Goal: Transaction & Acquisition: Purchase product/service

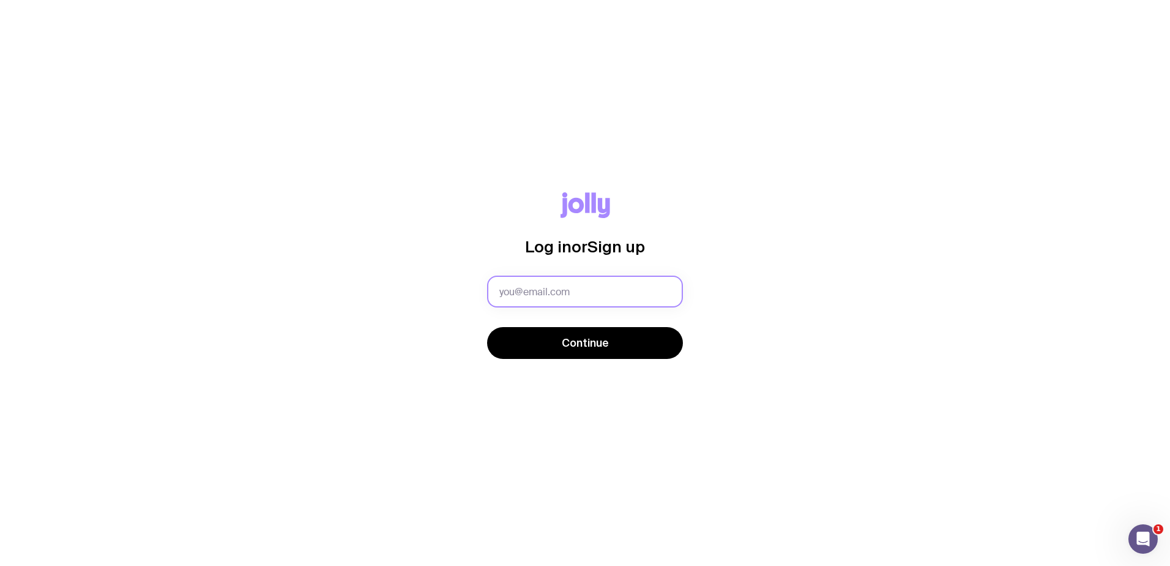
click at [559, 299] on input "text" at bounding box center [585, 291] width 196 height 32
type input "terril@petsure.com.au"
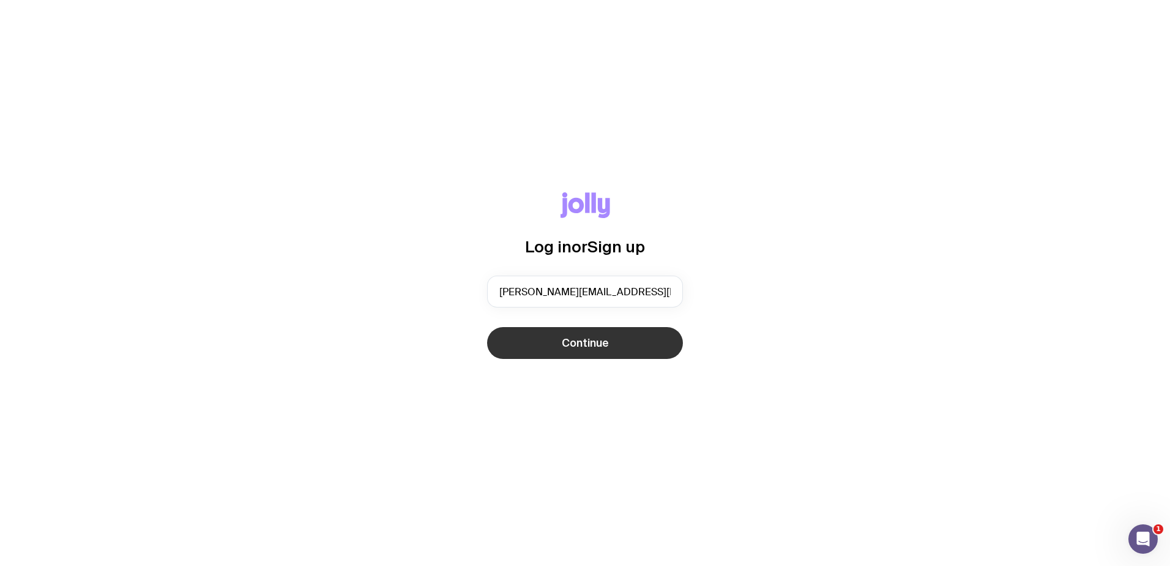
click at [545, 343] on button "Continue" at bounding box center [585, 343] width 196 height 32
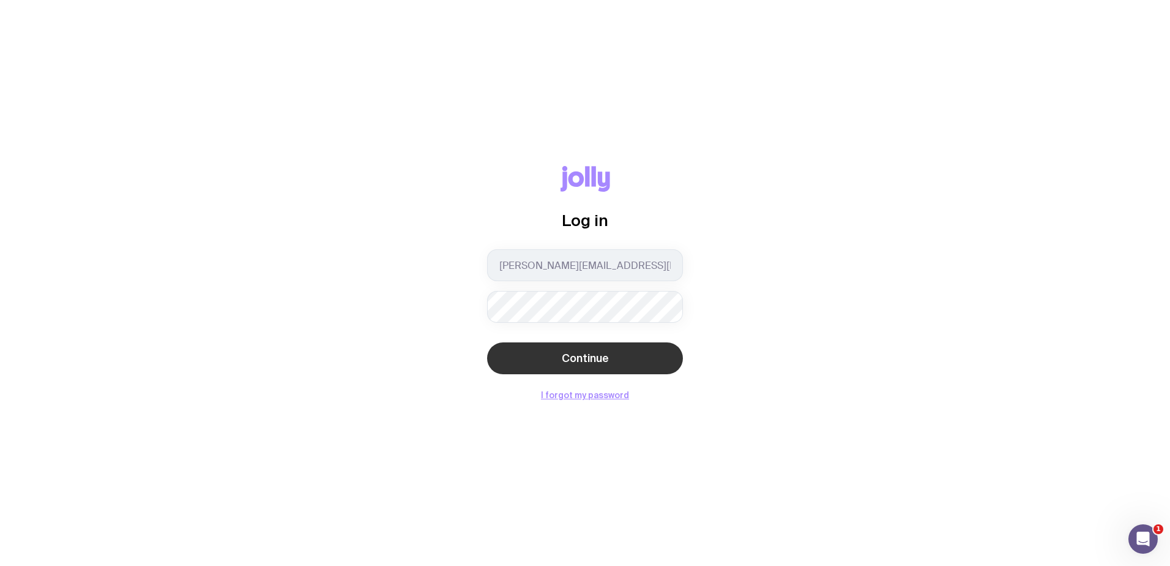
click at [544, 359] on button "Continue" at bounding box center [585, 358] width 196 height 32
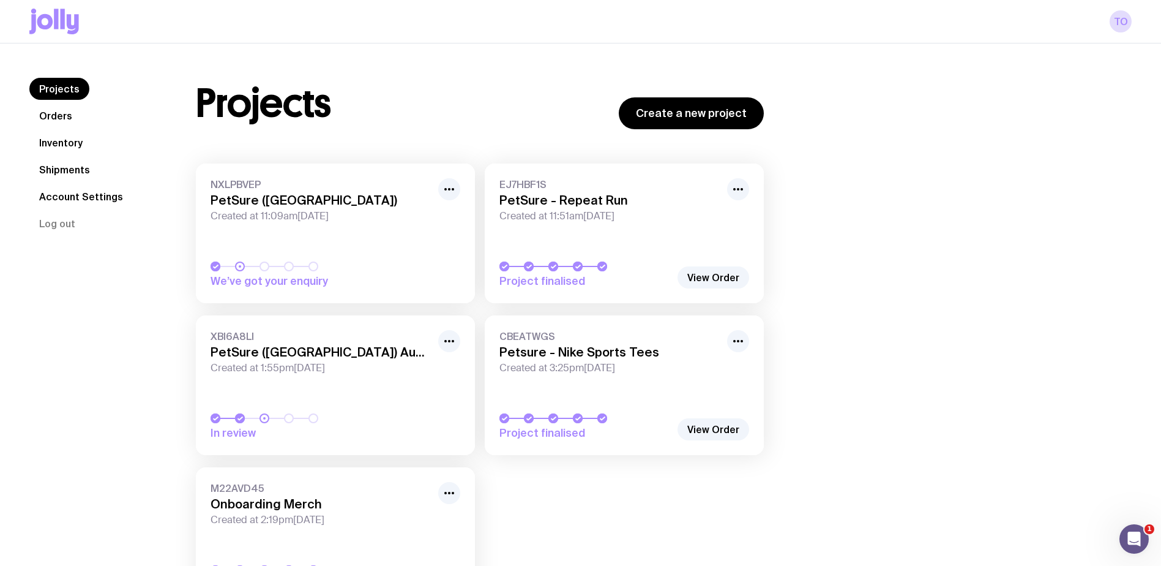
drag, startPoint x: 703, startPoint y: 109, endPoint x: 676, endPoint y: 93, distance: 30.8
click at [703, 109] on link "Create a new project" at bounding box center [691, 113] width 145 height 32
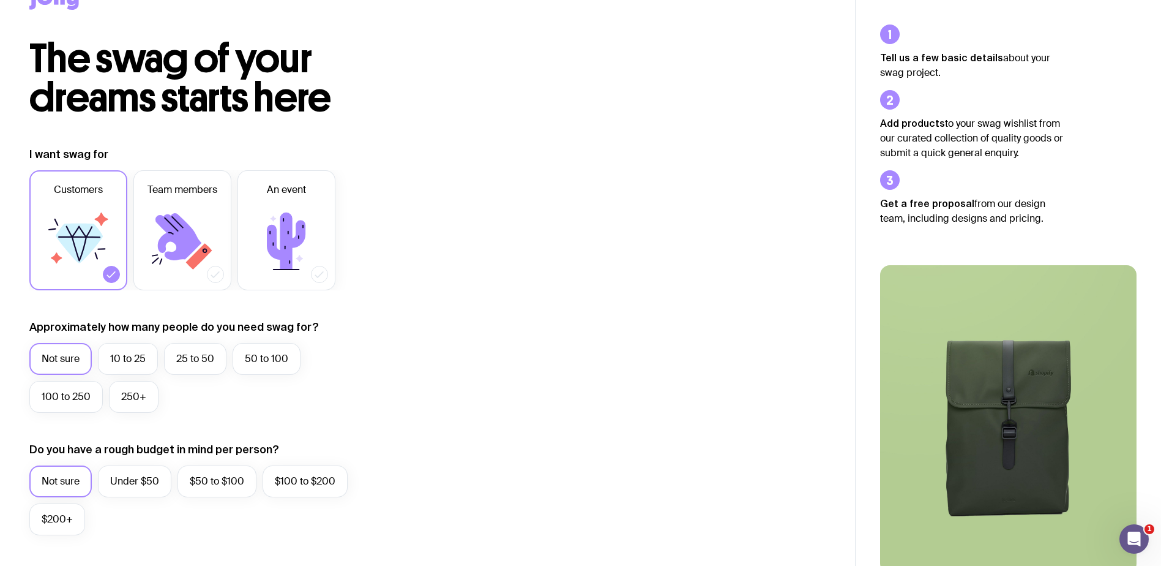
scroll to position [184, 0]
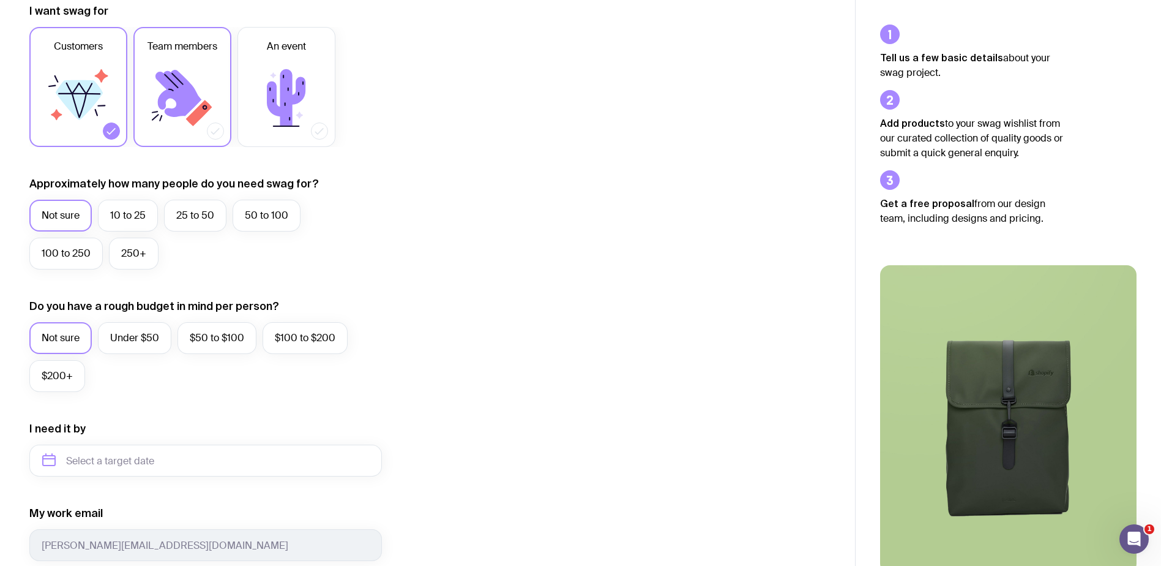
click at [174, 92] on icon at bounding box center [178, 93] width 46 height 47
click at [0, 0] on input "Team members" at bounding box center [0, 0] width 0 height 0
click at [86, 107] on icon at bounding box center [79, 100] width 47 height 40
click at [0, 0] on input "Customers" at bounding box center [0, 0] width 0 height 0
click at [201, 219] on label "25 to 50" at bounding box center [195, 216] width 62 height 32
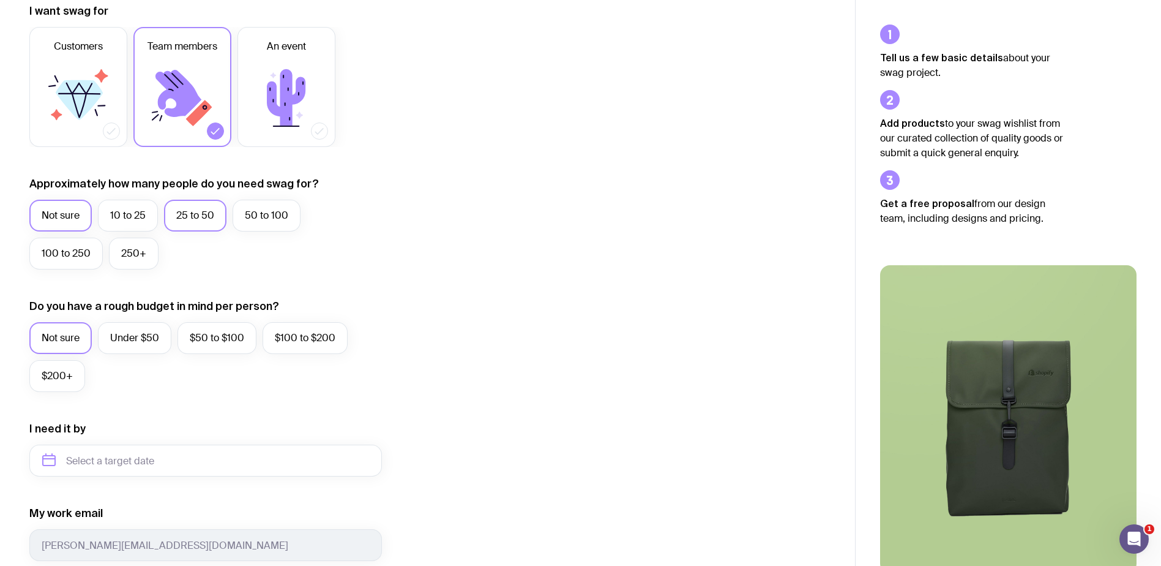
click at [0, 0] on input "25 to 50" at bounding box center [0, 0] width 0 height 0
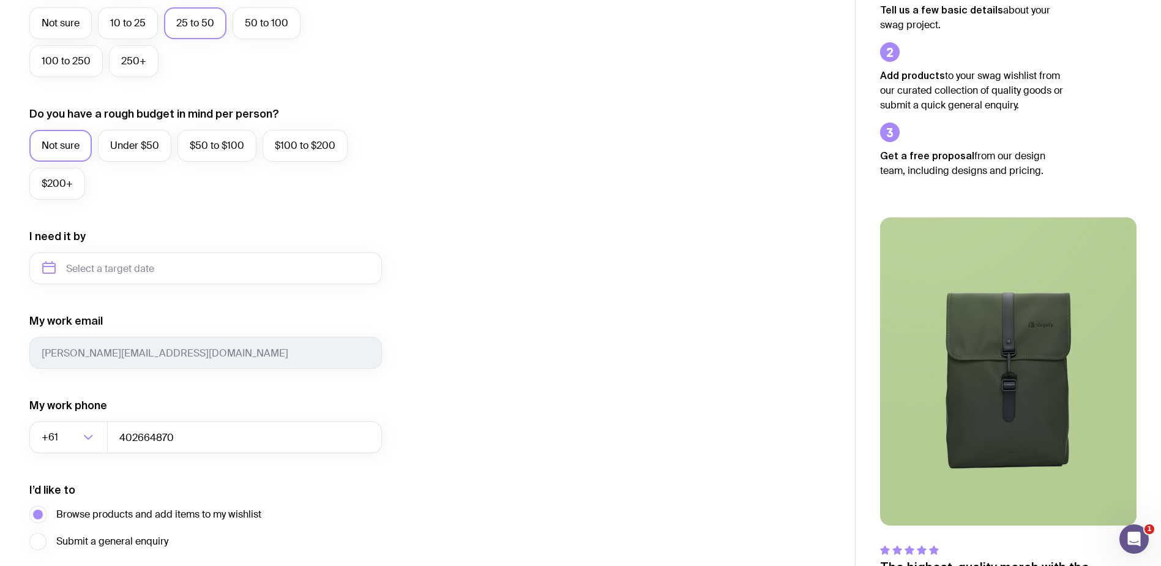
scroll to position [475, 0]
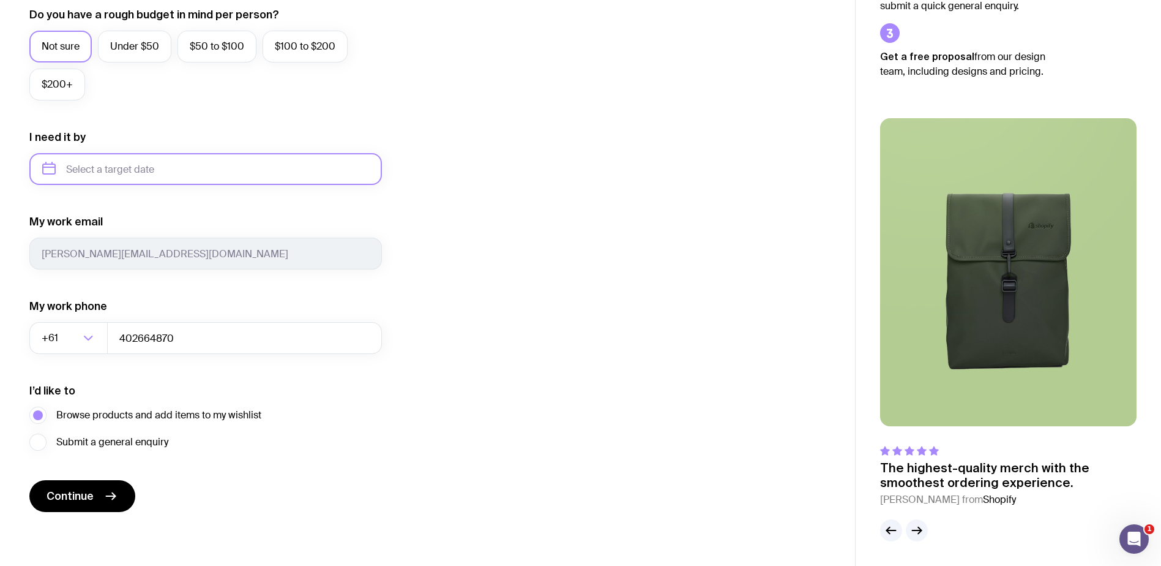
click at [130, 173] on input "text" at bounding box center [205, 169] width 353 height 32
click at [54, 320] on button "Oct" at bounding box center [58, 319] width 45 height 24
type input "October 2025"
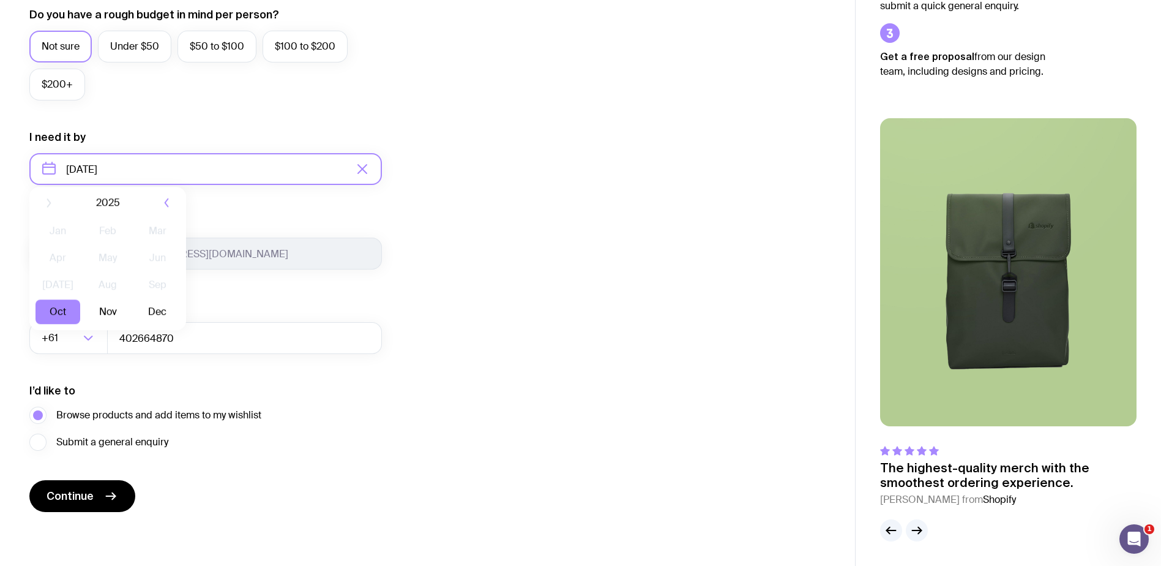
click at [308, 167] on input "October 2025" at bounding box center [205, 169] width 353 height 32
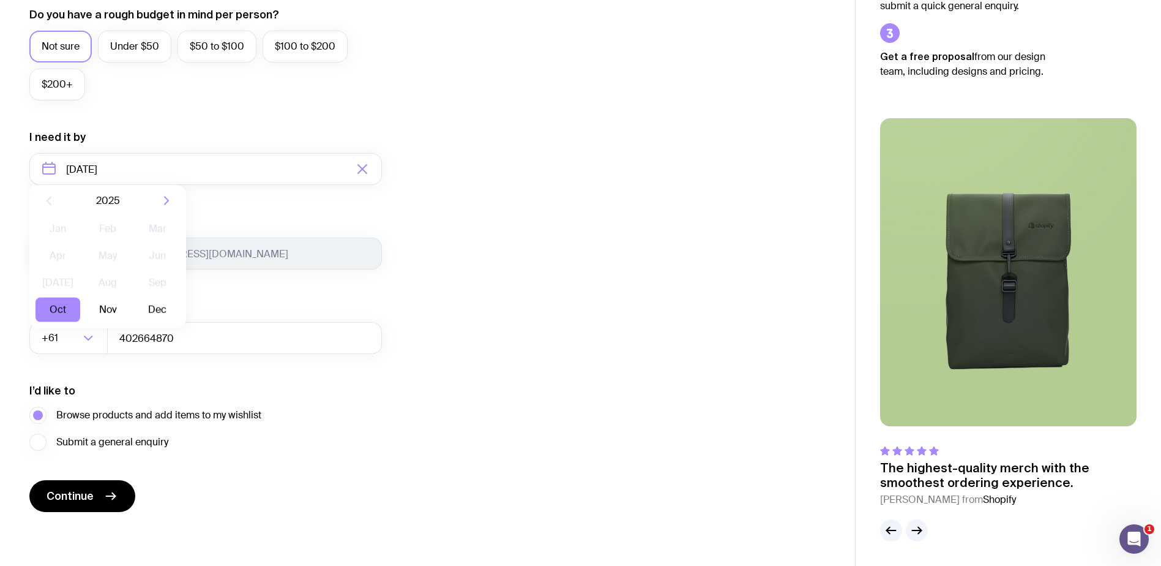
click at [701, 229] on div "I want swag for Customers Team members An event Approximately how many people d…" at bounding box center [427, 111] width 796 height 799
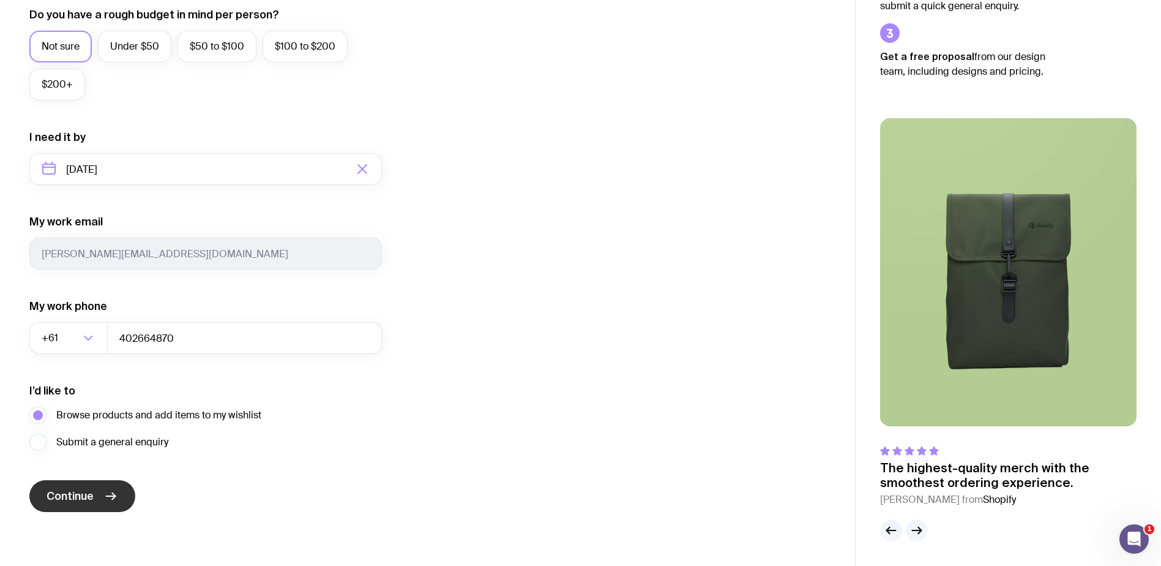
click at [107, 500] on icon "submit" at bounding box center [110, 495] width 15 height 15
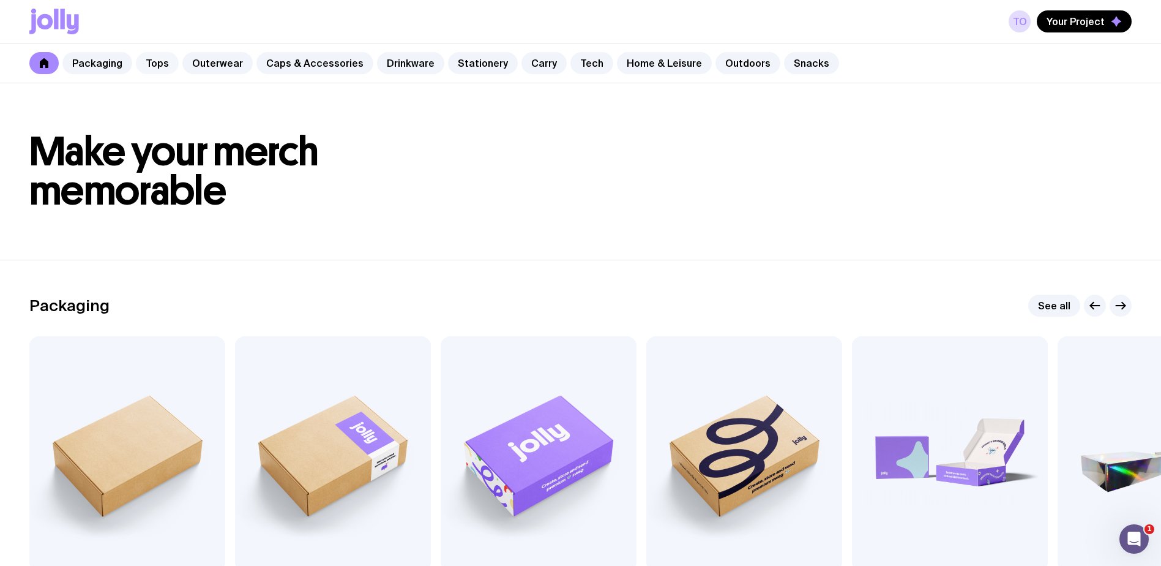
click at [163, 64] on link "Tops" at bounding box center [157, 63] width 43 height 22
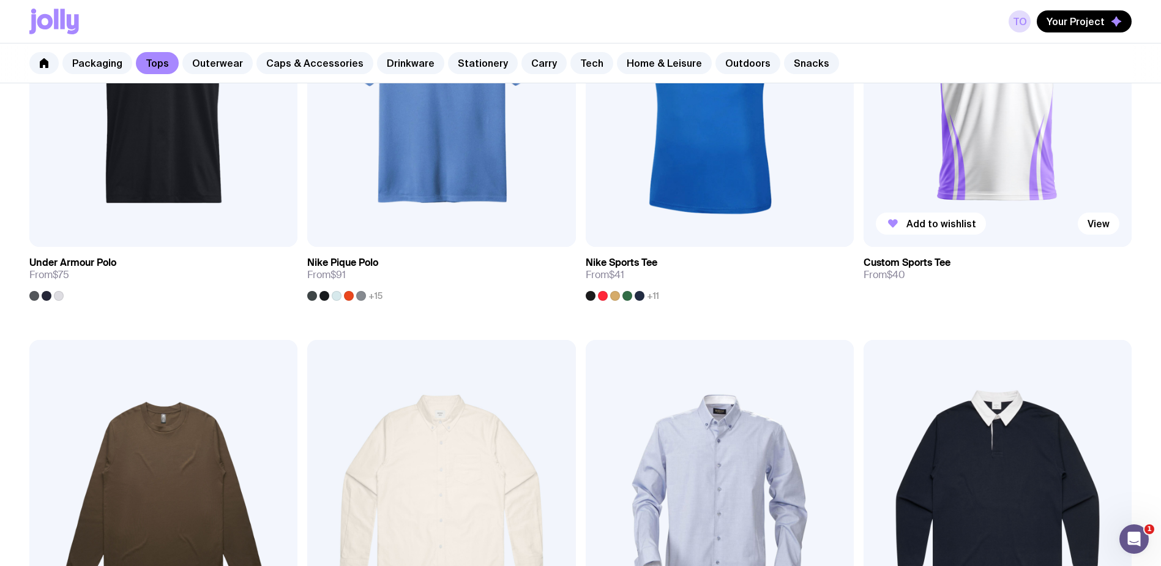
scroll to position [1102, 0]
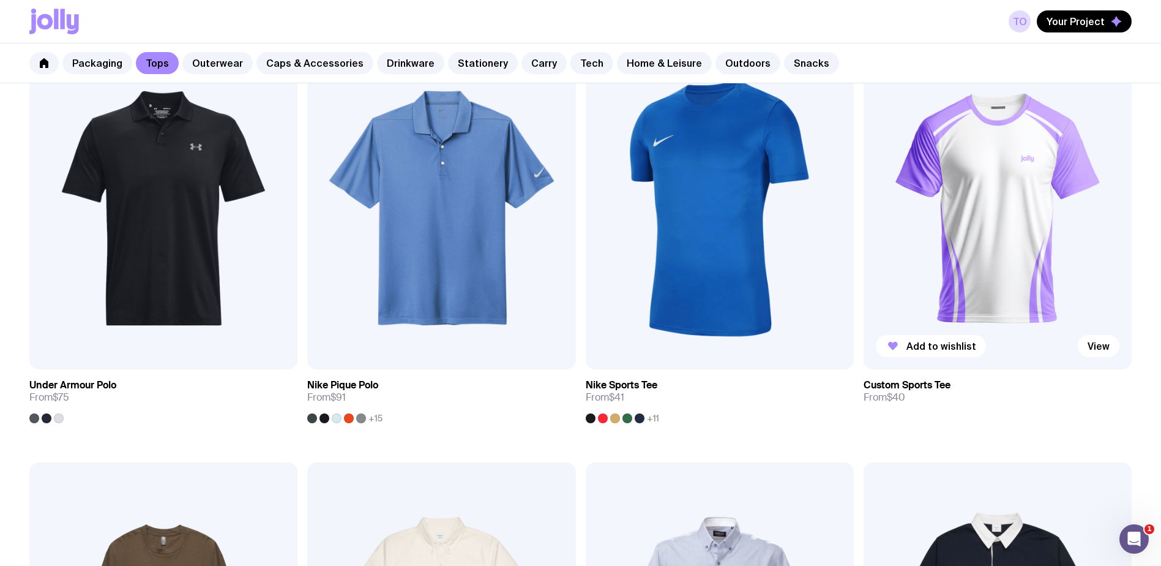
click at [968, 217] on img at bounding box center [998, 208] width 268 height 322
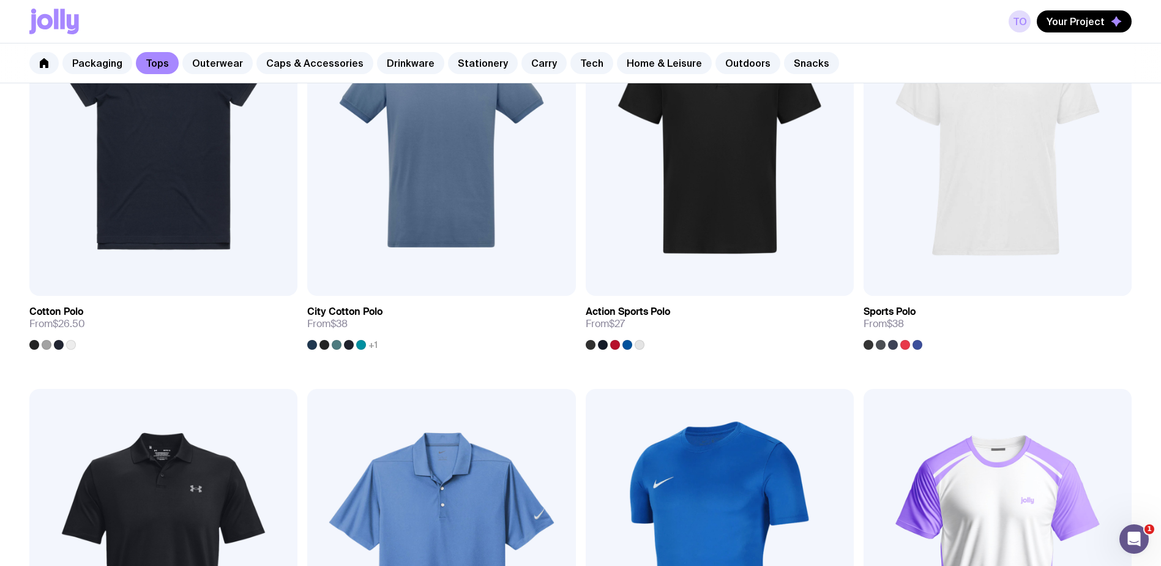
scroll to position [847, 0]
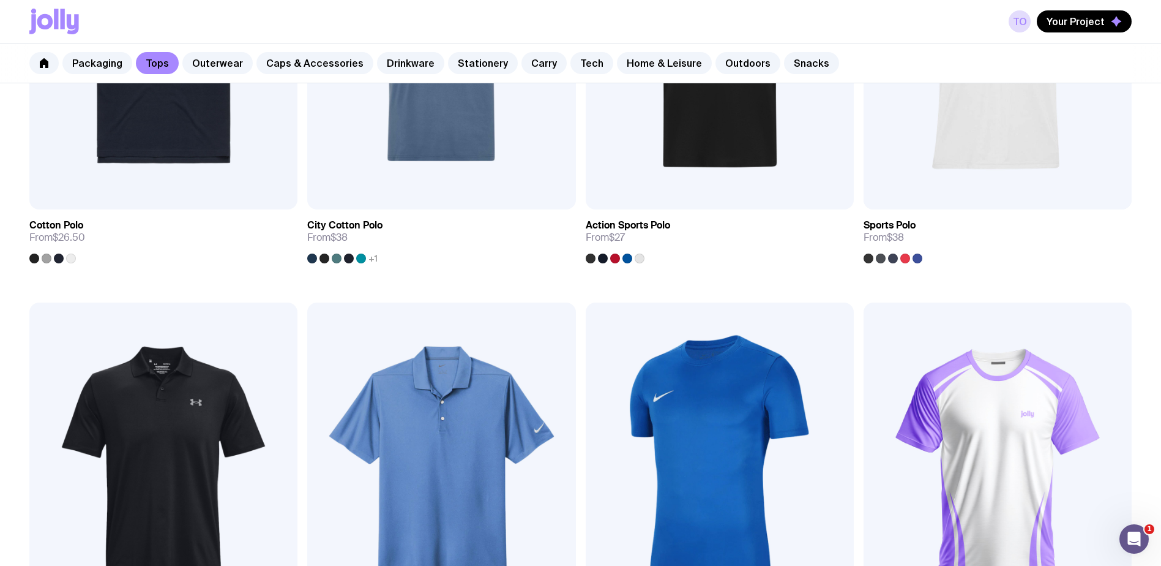
click at [705, 433] on img at bounding box center [720, 463] width 268 height 322
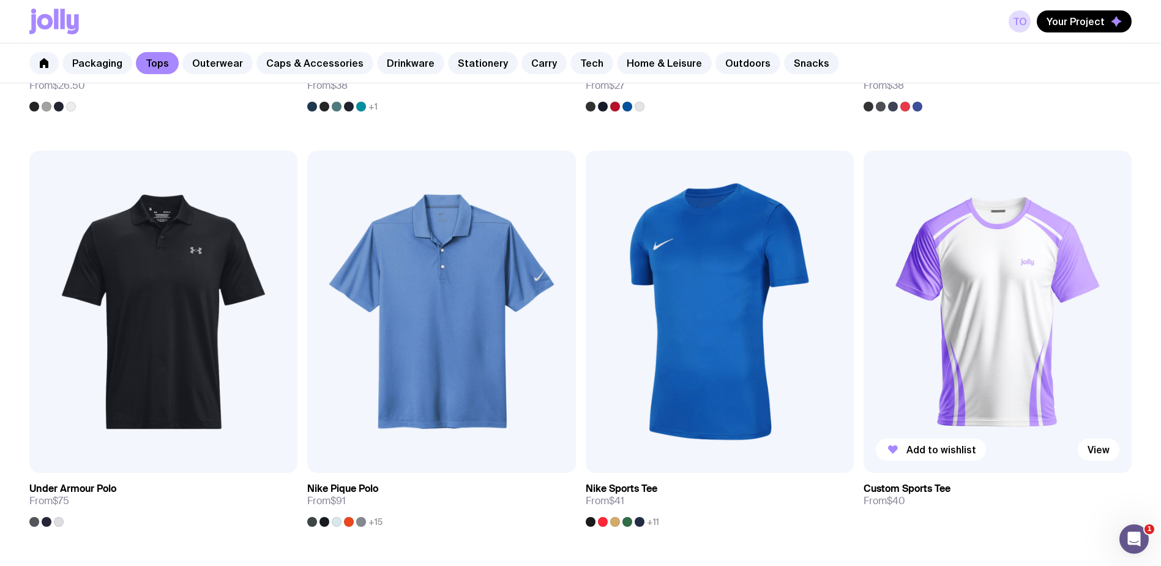
scroll to position [1000, 0]
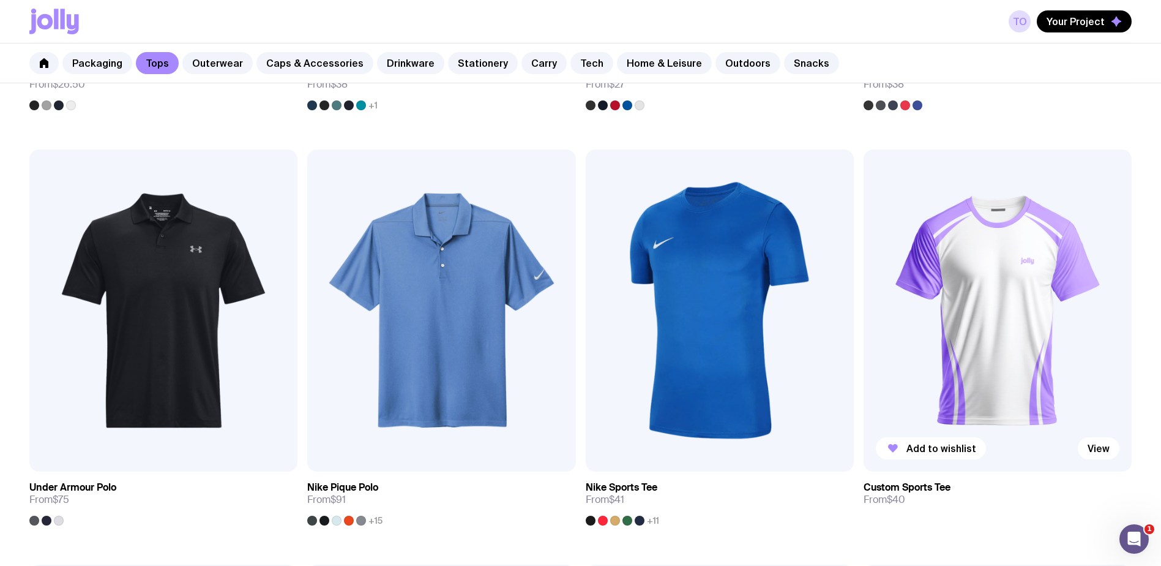
click at [1006, 307] on img at bounding box center [998, 310] width 268 height 322
